Goal: Task Accomplishment & Management: Use online tool/utility

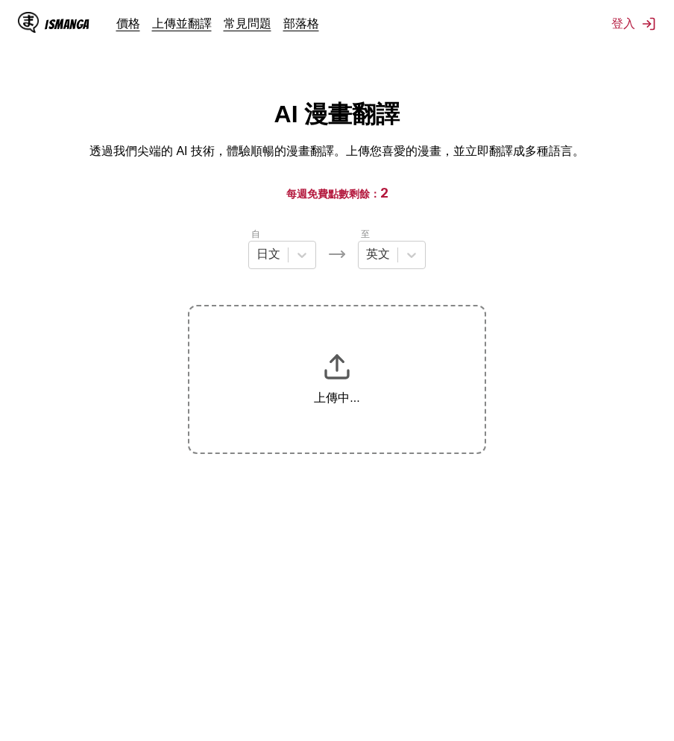
click at [162, 267] on section "自 日文 至 英文 上傳中..." at bounding box center [337, 340] width 650 height 227
click at [394, 260] on div "英文" at bounding box center [378, 255] width 39 height 22
click at [544, 202] on h3 "每週免費點數剩餘： 80" at bounding box center [337, 192] width 603 height 19
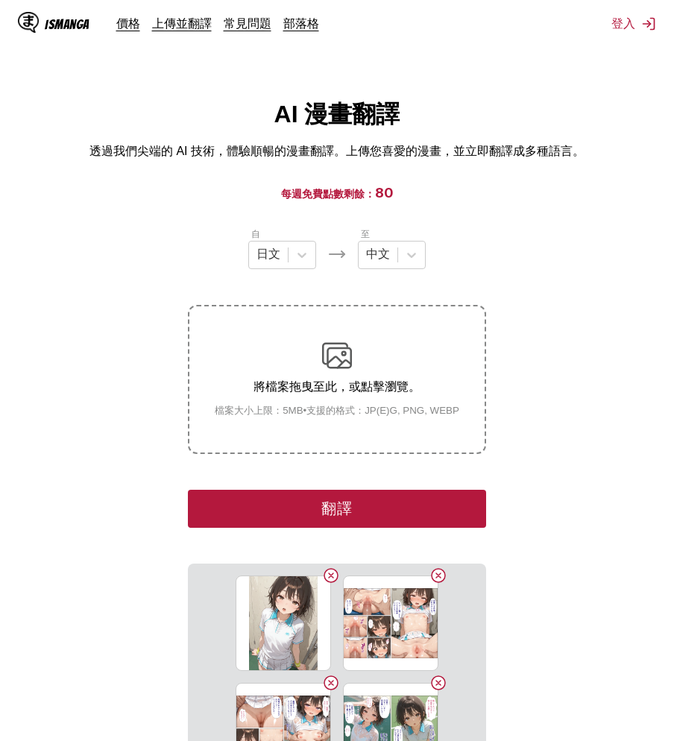
click at [318, 510] on button "翻譯" at bounding box center [337, 509] width 298 height 38
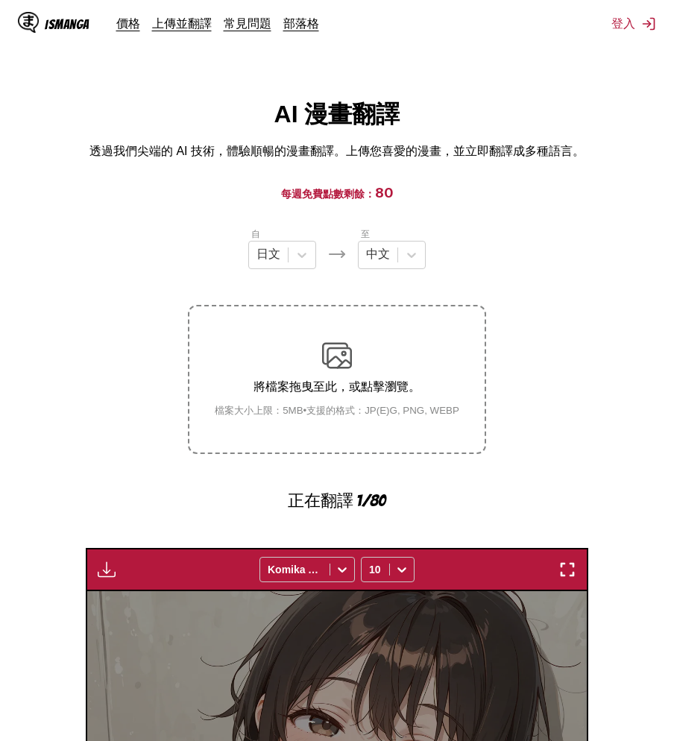
scroll to position [433, 0]
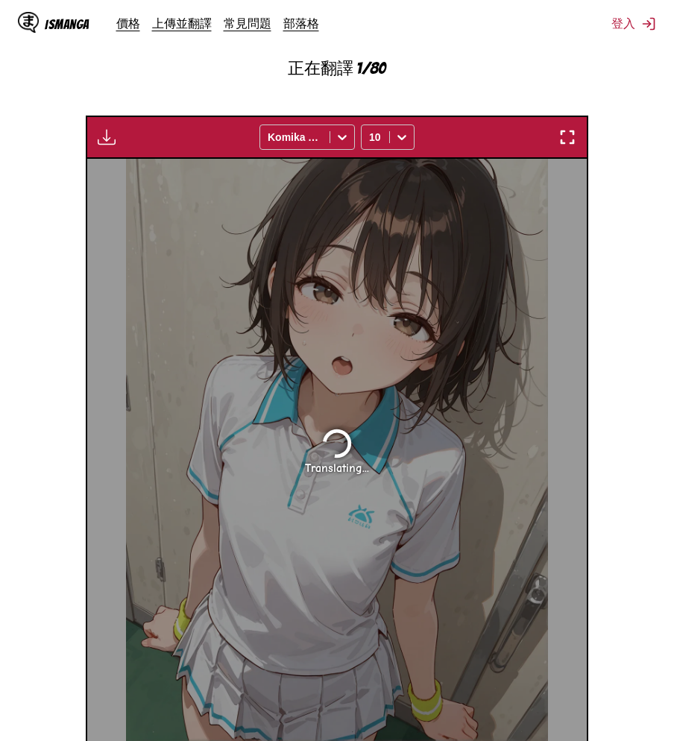
click at [61, 198] on section "自 日文 至 中文 將檔案拖曳至此，或點擊瀏覽。 檔案大小上限：5MB • 支援的格式：JP(E)G, PNG, WEBP 正在翻譯 1/80 付費會員專屬 …" at bounding box center [337, 289] width 650 height 991
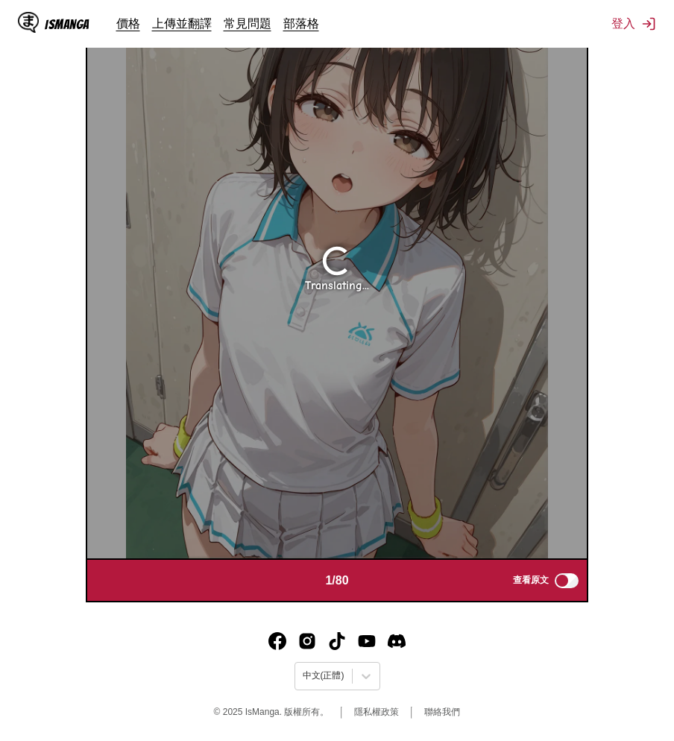
scroll to position [392, 0]
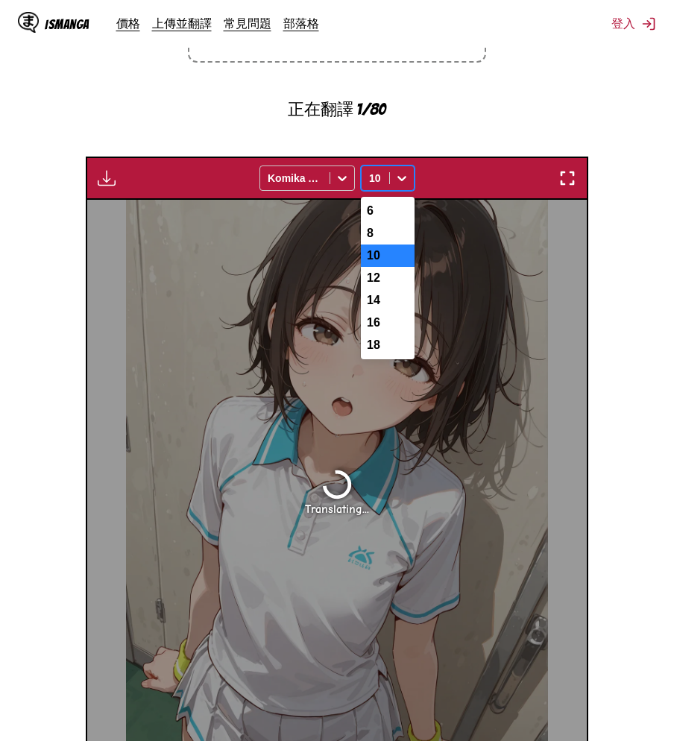
click at [386, 189] on div "10" at bounding box center [376, 178] width 28 height 21
click at [380, 356] on div "18" at bounding box center [388, 345] width 54 height 22
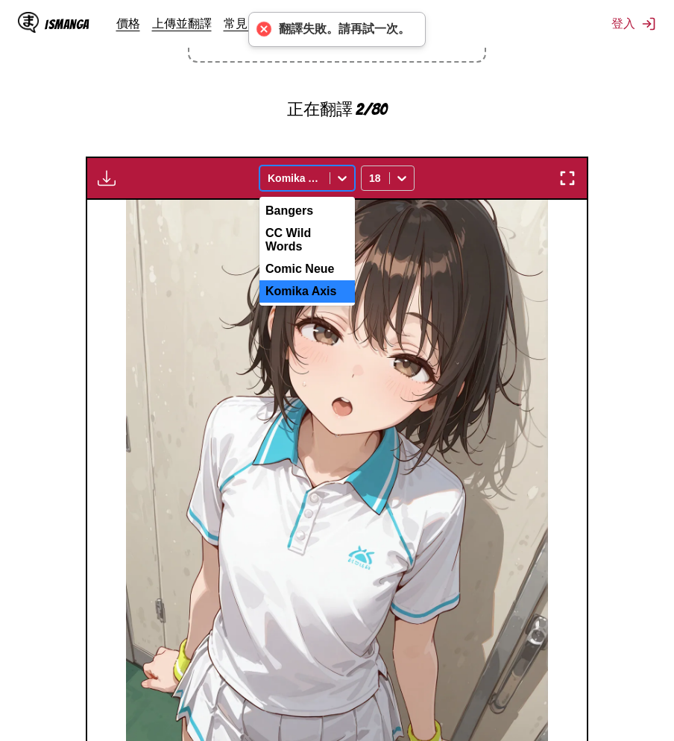
click at [314, 172] on div at bounding box center [295, 178] width 54 height 15
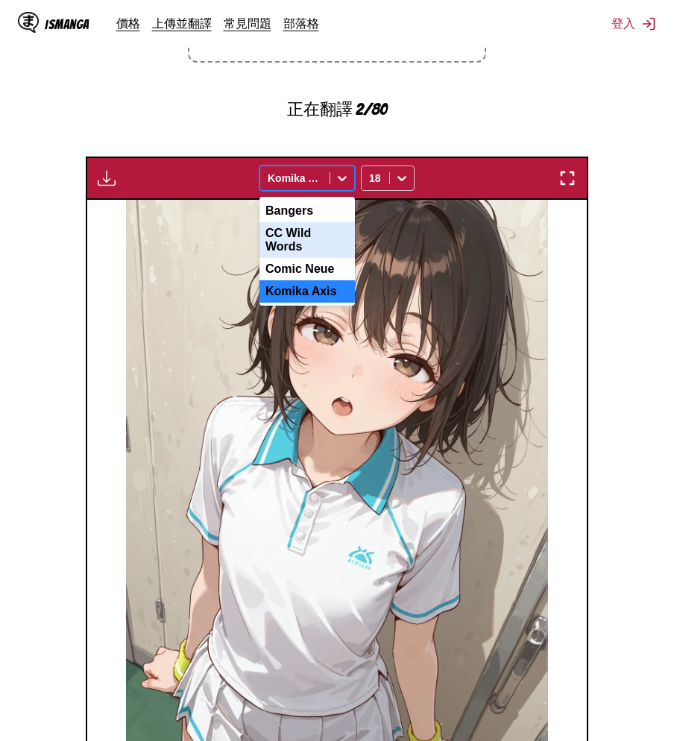
click at [323, 242] on div "CC Wild Words" at bounding box center [307, 240] width 95 height 36
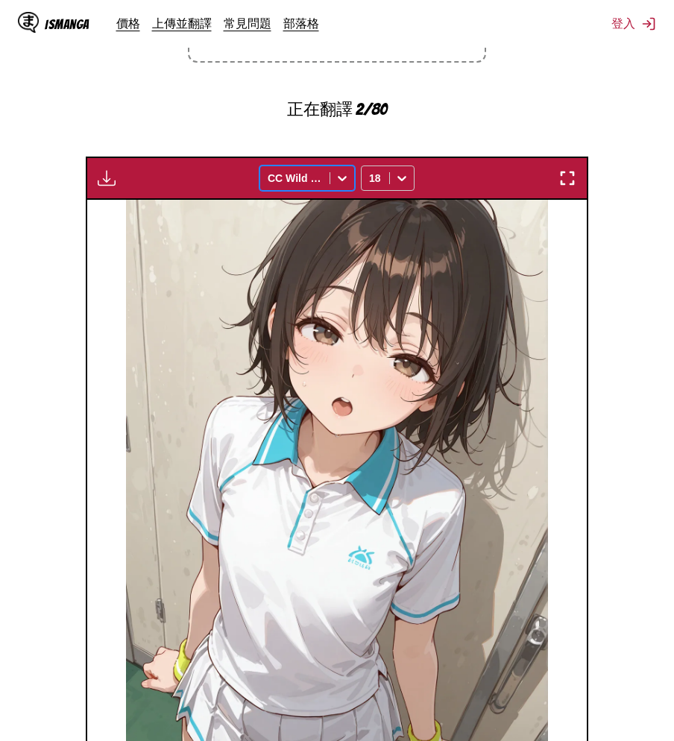
click at [105, 121] on section "自 日文 至 中文 將檔案拖曳至此，或點擊瀏覽。 檔案大小上限：5MB • 支援的格式：JP(E)G, PNG, WEBP 正在翻譯 2/80 付費會員專屬 …" at bounding box center [337, 330] width 650 height 991
